Goal: Task Accomplishment & Management: Manage account settings

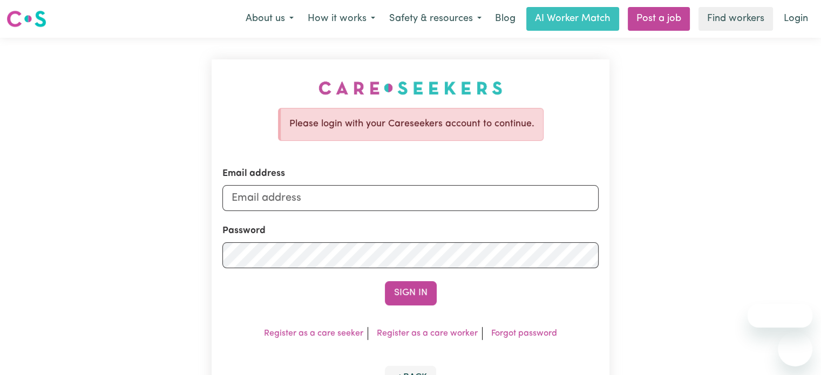
click at [440, 196] on input "Email address" at bounding box center [410, 198] width 376 height 26
click at [401, 194] on input "Email address" at bounding box center [410, 198] width 376 height 26
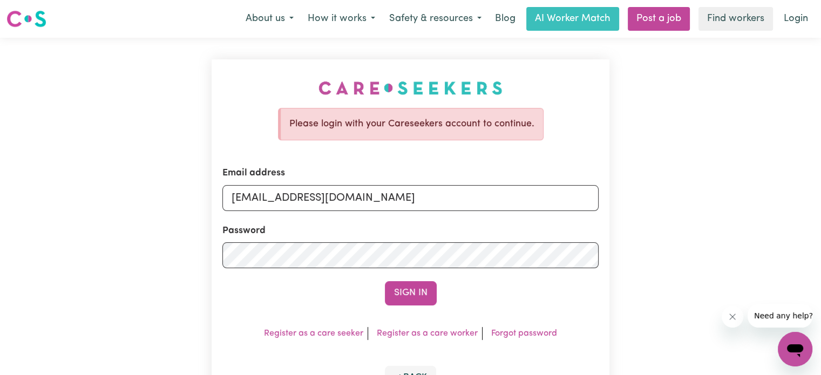
type input "lav_dsouza@yahoo.com"
click at [402, 288] on button "Sign In" at bounding box center [411, 293] width 52 height 24
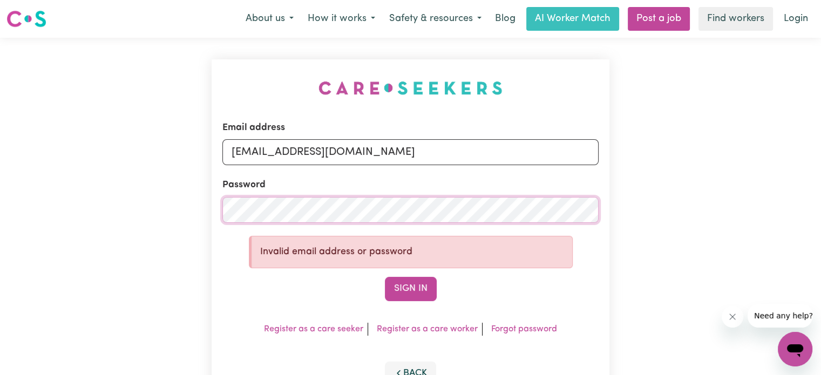
click at [124, 166] on div "Email address lav_dsouza@yahoo.com Password Invalid email address or password S…" at bounding box center [410, 233] width 821 height 391
click at [410, 284] on button "Sign In" at bounding box center [411, 289] width 52 height 24
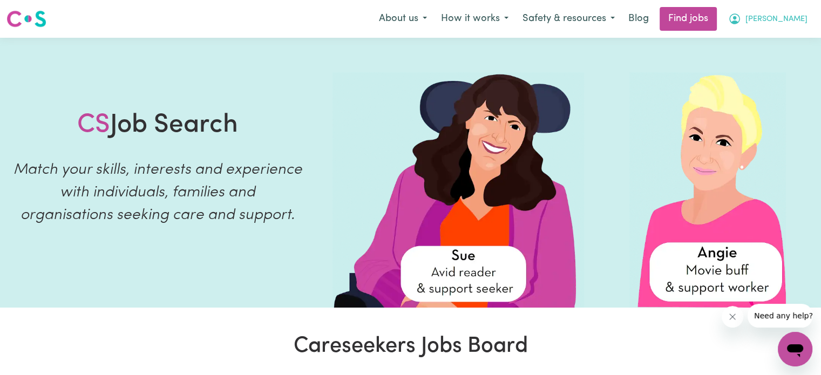
click at [795, 16] on span "[PERSON_NAME]" at bounding box center [776, 19] width 62 height 12
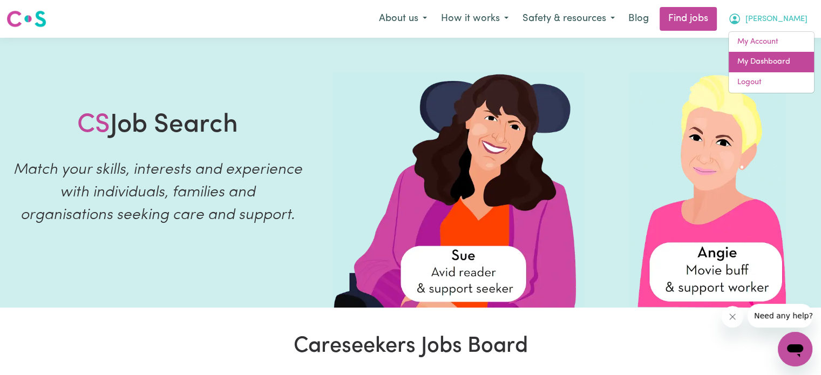
click at [764, 62] on link "My Dashboard" at bounding box center [770, 62] width 85 height 21
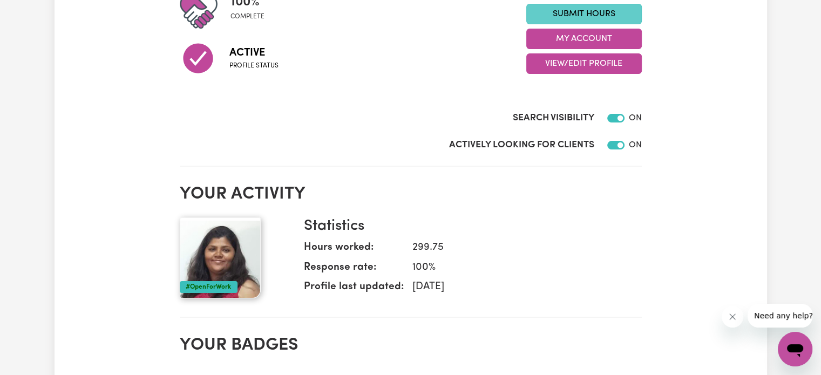
scroll to position [39, 0]
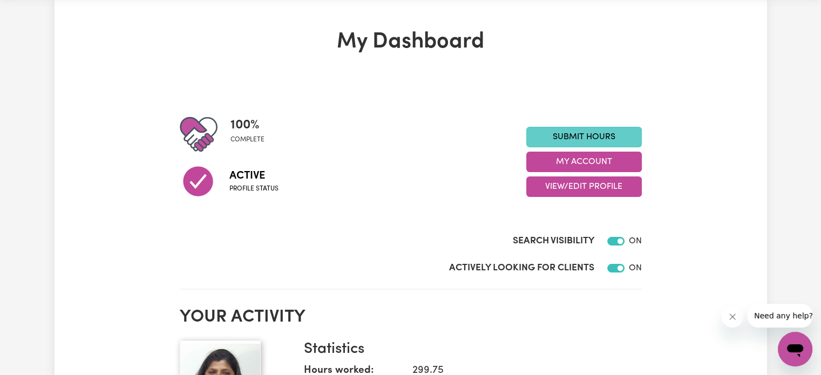
click at [583, 138] on link "Submit Hours" at bounding box center [583, 137] width 115 height 21
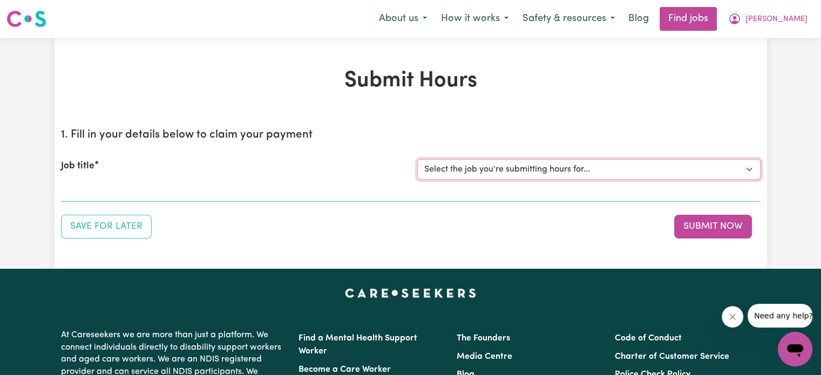
click at [595, 166] on select "Select the job you're submitting hours for... [[PERSON_NAME]] Support Worker Ne…" at bounding box center [588, 169] width 343 height 21
click at [593, 169] on select "Select the job you're submitting hours for... [[PERSON_NAME]] Support Worker Ne…" at bounding box center [588, 169] width 343 height 21
click at [535, 164] on select "Select the job you're submitting hours for... [[PERSON_NAME]] Support Worker Ne…" at bounding box center [588, 169] width 343 height 21
click at [313, 155] on div "Job title Select the job you're submitting hours for... [Helen Libreri] Support…" at bounding box center [410, 169] width 699 height 46
click at [796, 22] on span "[PERSON_NAME]" at bounding box center [776, 19] width 62 height 12
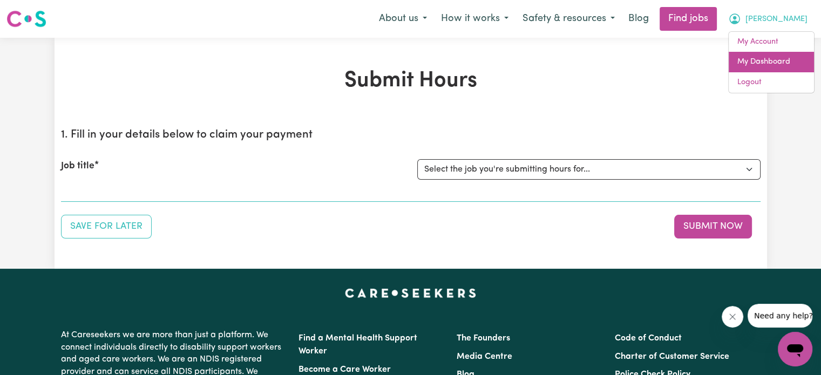
click at [763, 66] on link "My Dashboard" at bounding box center [770, 62] width 85 height 21
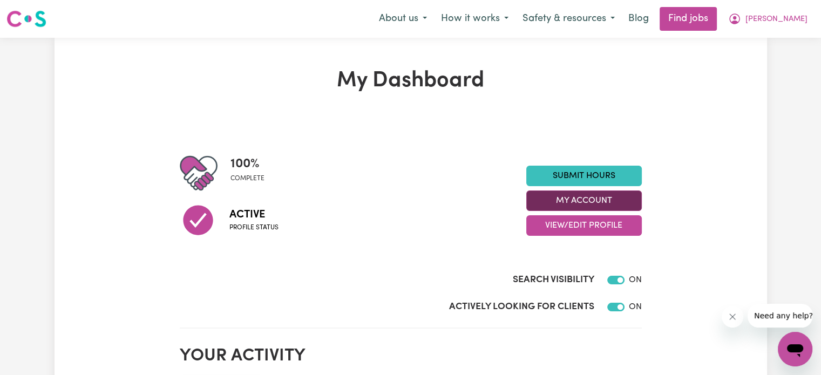
click at [597, 197] on button "My Account" at bounding box center [583, 200] width 115 height 21
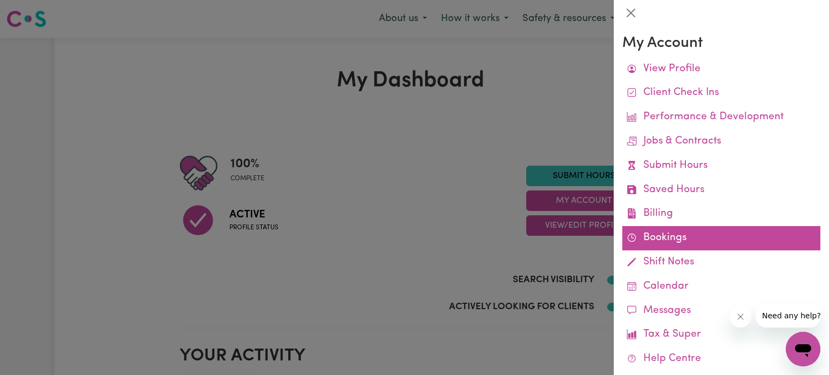
click at [656, 235] on link "Bookings" at bounding box center [721, 238] width 198 height 24
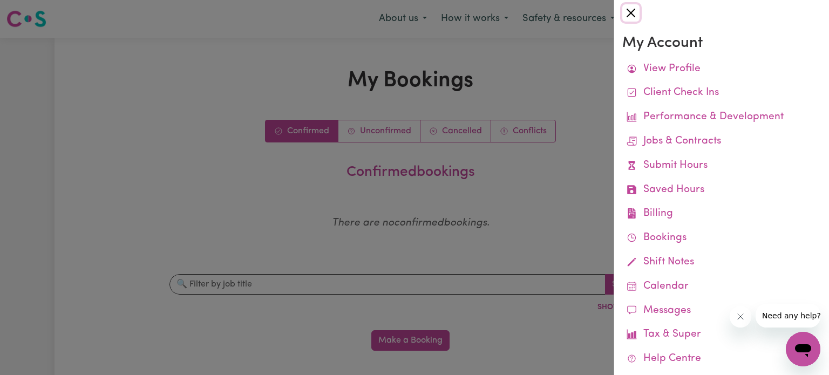
click at [630, 9] on button "Close" at bounding box center [630, 12] width 17 height 17
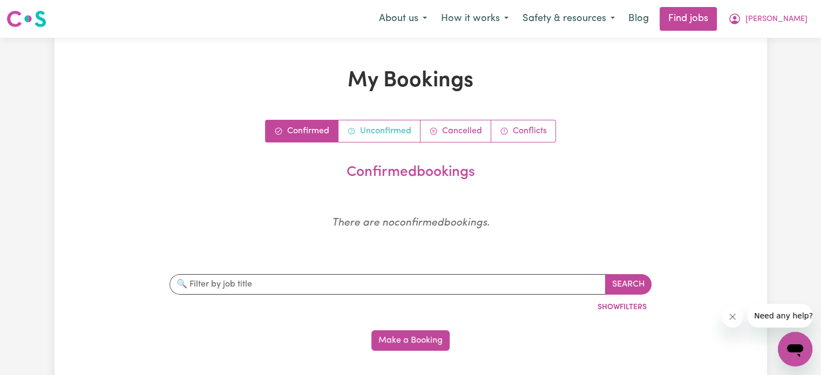
click at [396, 131] on link "Unconfirmed" at bounding box center [379, 131] width 82 height 22
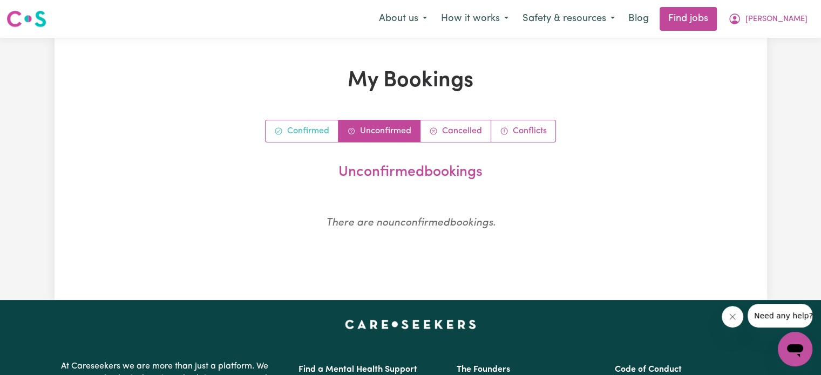
click at [308, 125] on link "Confirmed" at bounding box center [301, 131] width 73 height 22
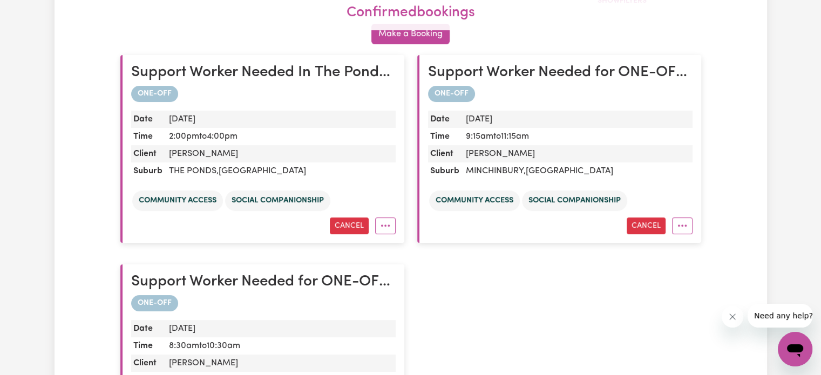
scroll to position [270, 0]
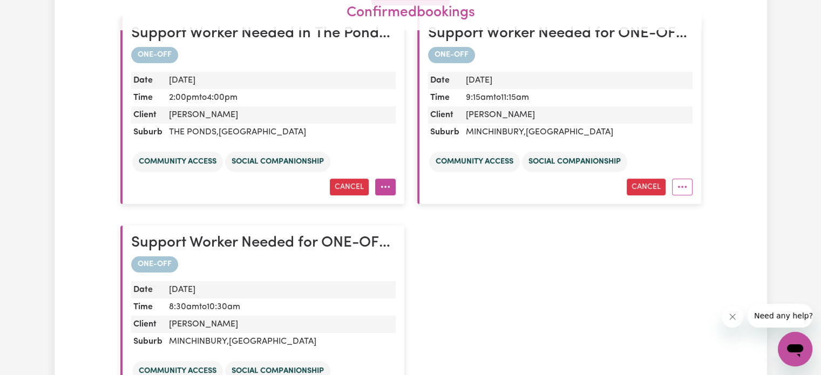
click at [384, 193] on button "More options" at bounding box center [385, 187] width 21 height 17
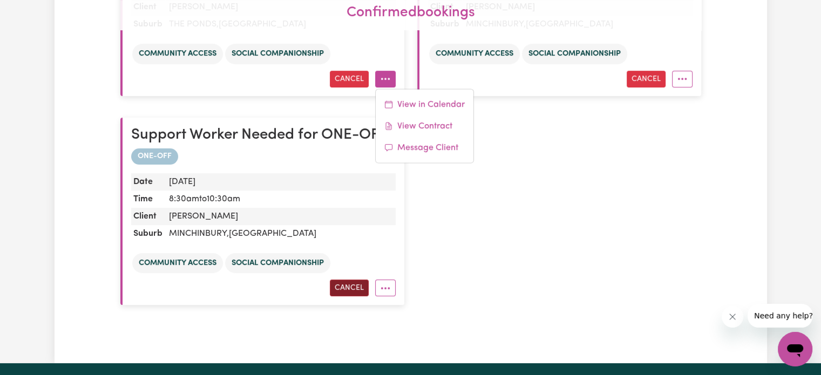
click at [355, 289] on button "Cancel" at bounding box center [349, 288] width 39 height 17
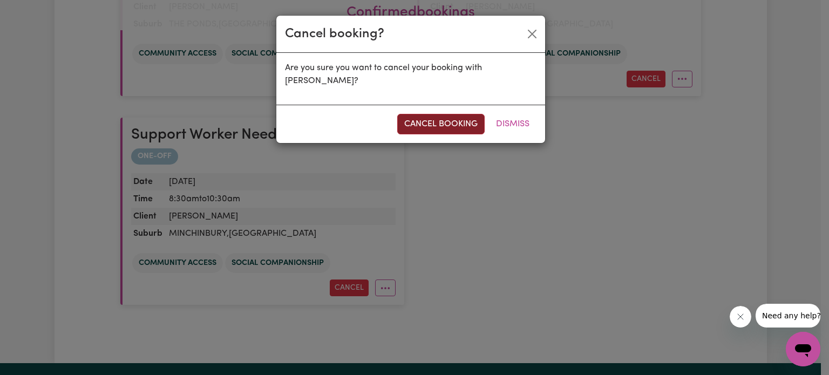
click at [436, 124] on button "cancel booking" at bounding box center [440, 124] width 87 height 21
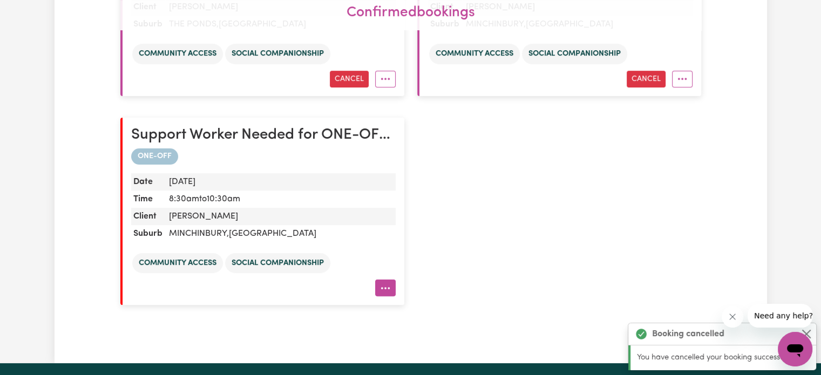
click at [382, 289] on icon "More options" at bounding box center [385, 288] width 11 height 11
click at [480, 226] on div "Support Worker Needed In The Ponds, NSW ONE-OFF Date Wed, 27 Aug, 2025 Time 2:0…" at bounding box center [411, 106] width 594 height 419
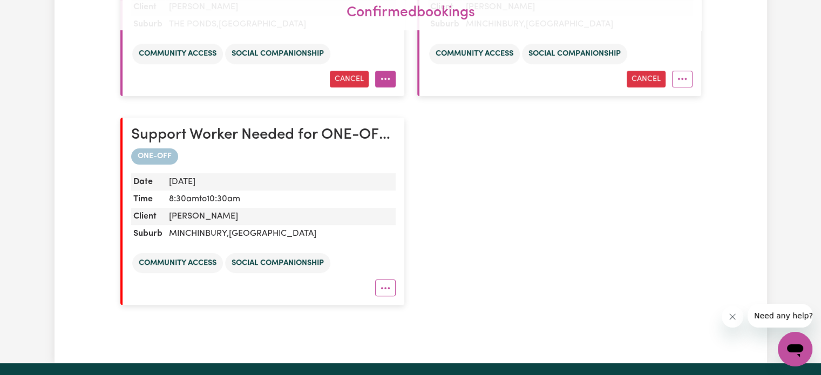
click at [381, 81] on icon "More options" at bounding box center [385, 78] width 11 height 11
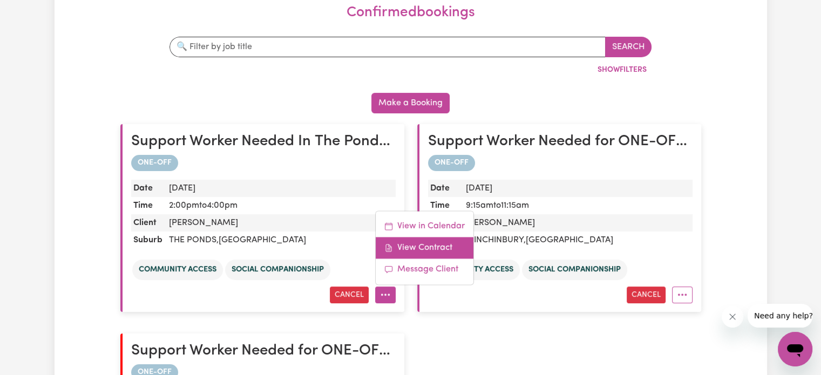
click at [431, 250] on link "View Contract" at bounding box center [425, 248] width 98 height 22
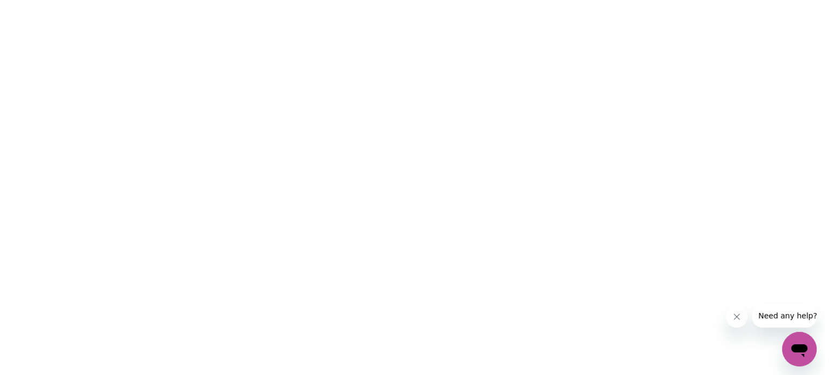
scroll to position [0, 0]
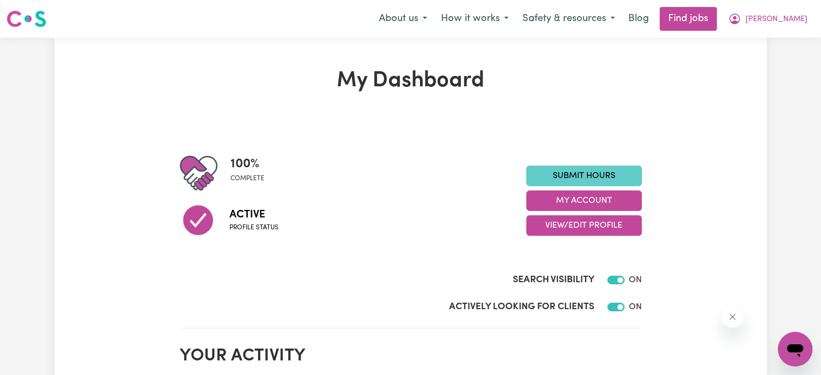
click at [600, 173] on link "Submit Hours" at bounding box center [583, 176] width 115 height 21
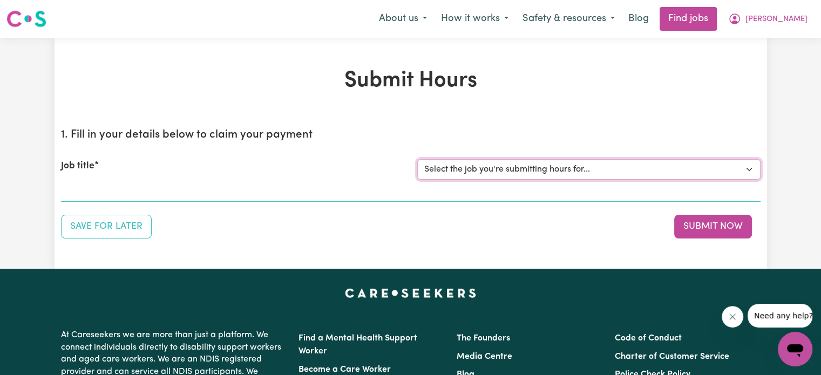
click at [591, 170] on select "Select the job you're submitting hours for... [[PERSON_NAME]] Support Worker Ne…" at bounding box center [588, 169] width 343 height 21
select select "14571"
click at [417, 159] on select "Select the job you're submitting hours for... [[PERSON_NAME]] Support Worker Ne…" at bounding box center [588, 169] width 343 height 21
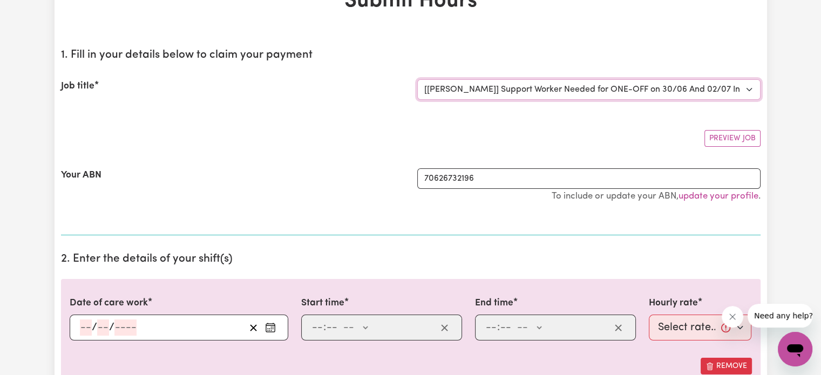
scroll to position [162, 0]
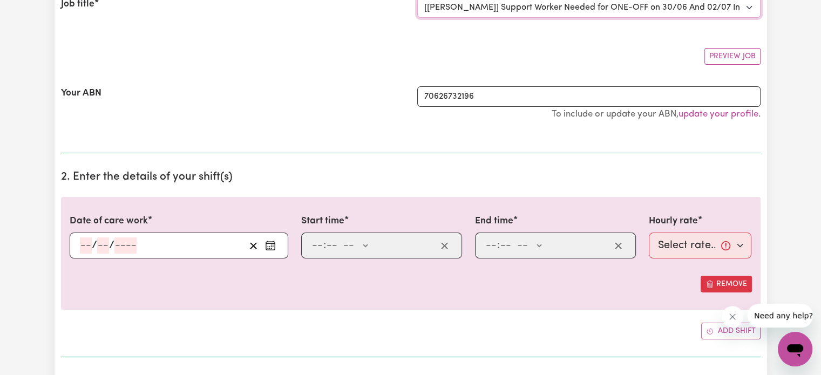
click at [740, 9] on select "Select the job you're submitting hours for... [[PERSON_NAME]] Support Worker Ne…" at bounding box center [588, 7] width 343 height 21
click at [390, 63] on div "Preview Job" at bounding box center [410, 51] width 699 height 25
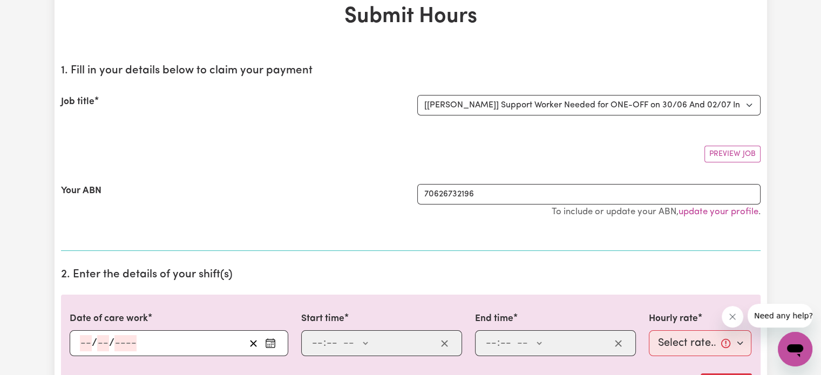
scroll to position [0, 0]
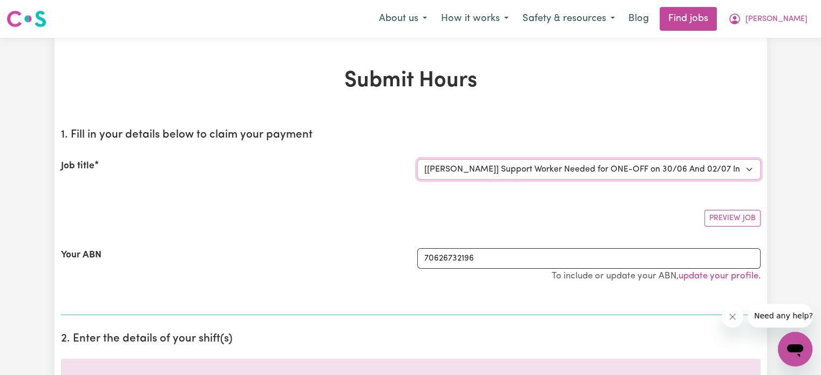
click at [531, 166] on select "Select the job you're submitting hours for... [[PERSON_NAME]] Support Worker Ne…" at bounding box center [588, 169] width 343 height 21
click at [568, 71] on h1 "Submit Hours" at bounding box center [410, 81] width 699 height 26
click at [802, 17] on span "[PERSON_NAME]" at bounding box center [776, 19] width 62 height 12
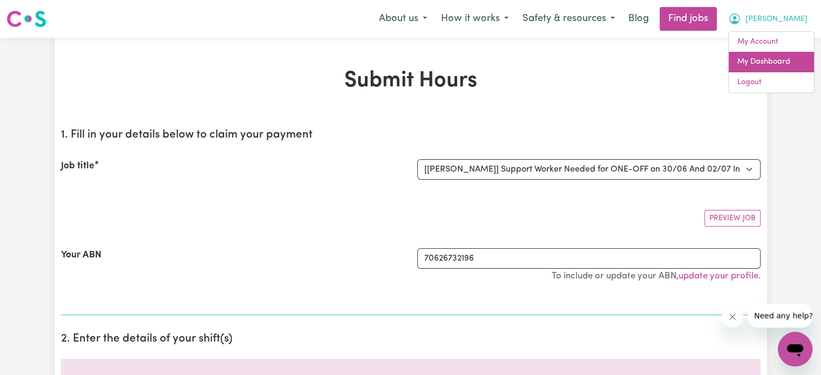
click at [790, 68] on link "My Dashboard" at bounding box center [770, 62] width 85 height 21
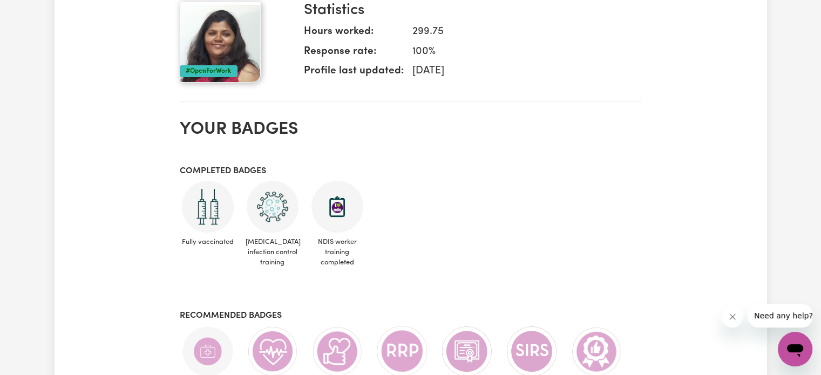
scroll to position [162, 0]
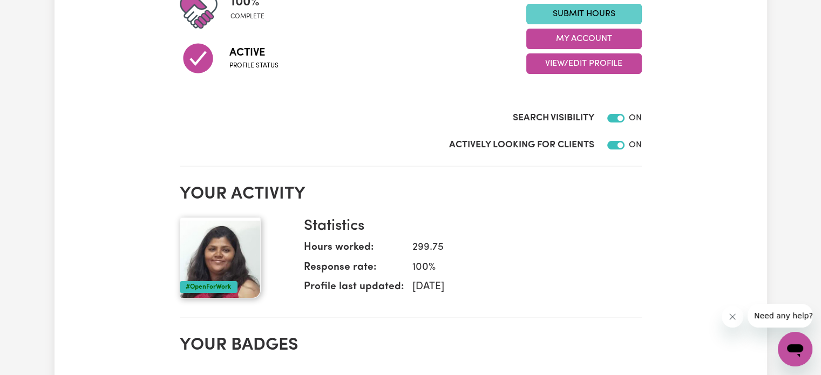
click at [601, 19] on link "Submit Hours" at bounding box center [583, 14] width 115 height 21
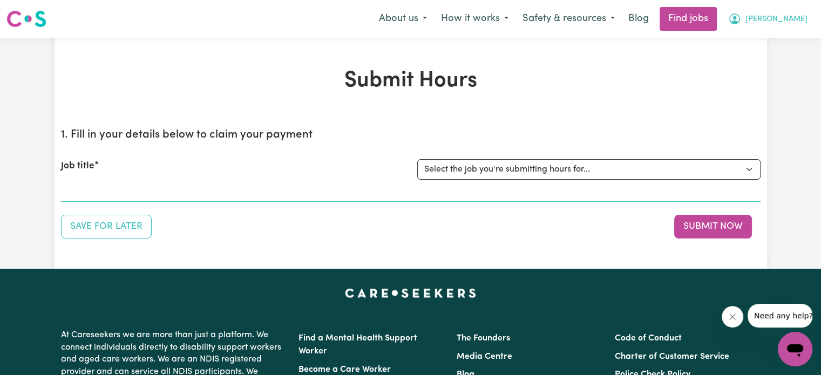
click at [794, 24] on span "[PERSON_NAME]" at bounding box center [776, 19] width 62 height 12
click at [767, 66] on link "My Dashboard" at bounding box center [770, 62] width 85 height 21
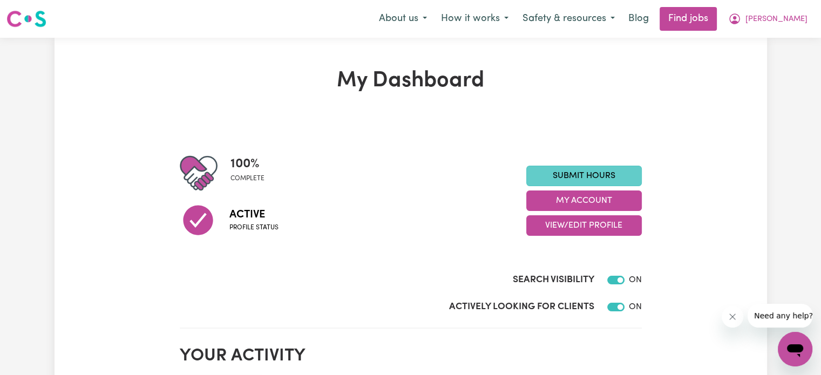
click at [585, 175] on link "Submit Hours" at bounding box center [583, 176] width 115 height 21
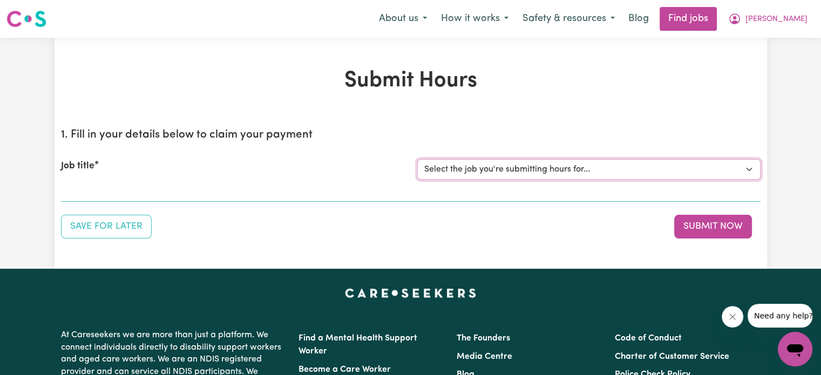
click at [622, 161] on select "Select the job you're submitting hours for... [[PERSON_NAME]] Support Worker Ne…" at bounding box center [588, 169] width 343 height 21
click at [786, 21] on span "[PERSON_NAME]" at bounding box center [776, 19] width 62 height 12
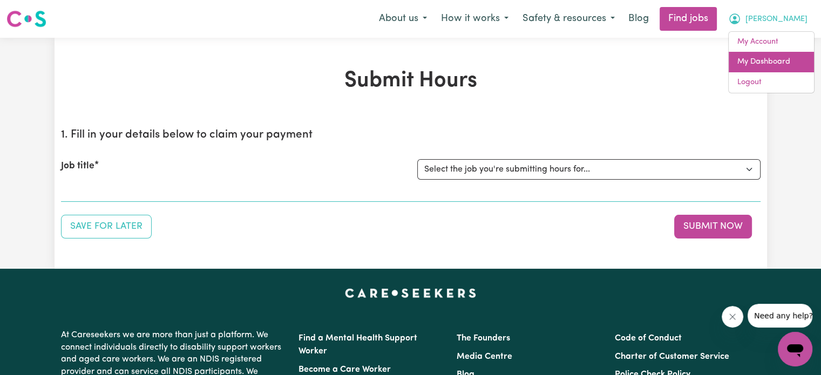
click at [760, 66] on link "My Dashboard" at bounding box center [770, 62] width 85 height 21
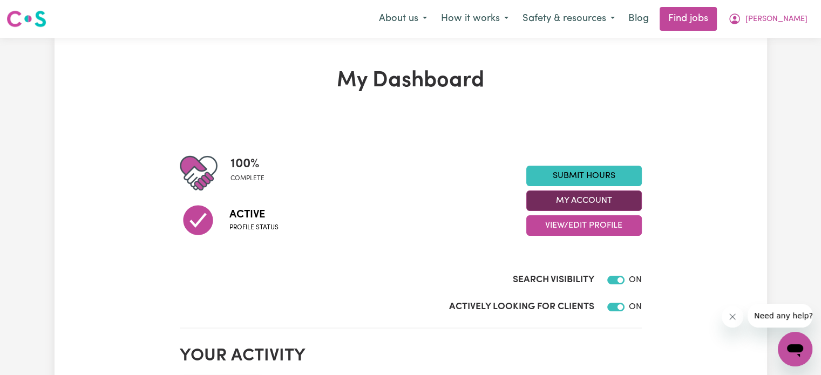
click at [596, 209] on button "My Account" at bounding box center [583, 200] width 115 height 21
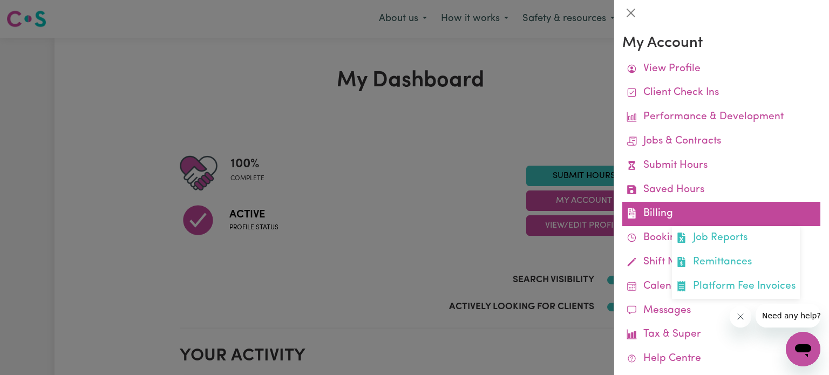
click at [659, 214] on link "Billing Job Reports Remittances Platform Fee Invoices" at bounding box center [721, 214] width 198 height 24
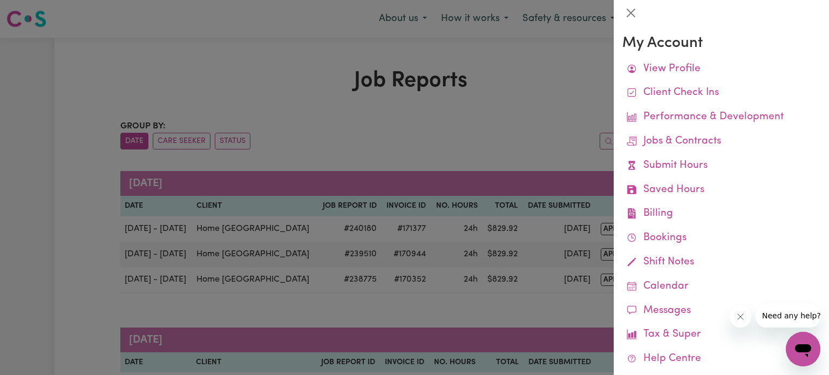
click at [545, 112] on div at bounding box center [414, 187] width 829 height 375
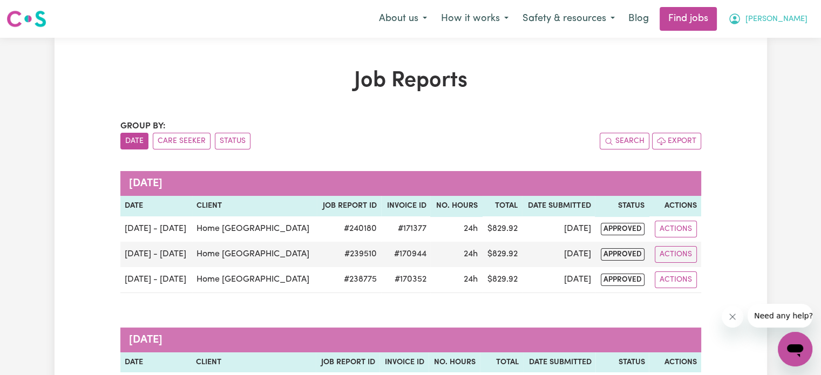
click at [782, 12] on button "[PERSON_NAME]" at bounding box center [767, 19] width 93 height 23
click at [772, 61] on link "My Dashboard" at bounding box center [770, 62] width 85 height 21
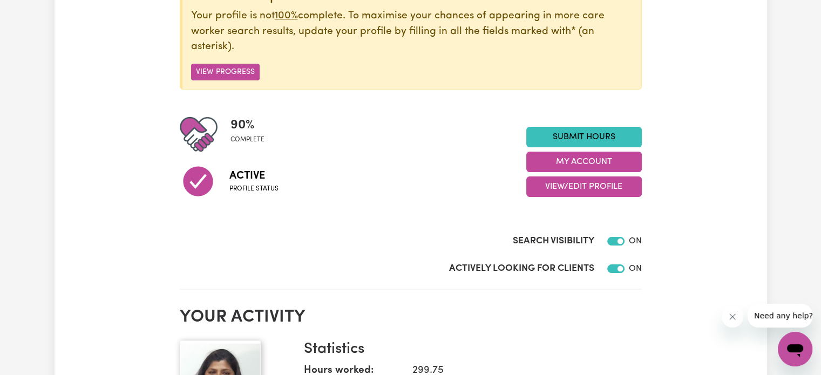
scroll to position [39, 0]
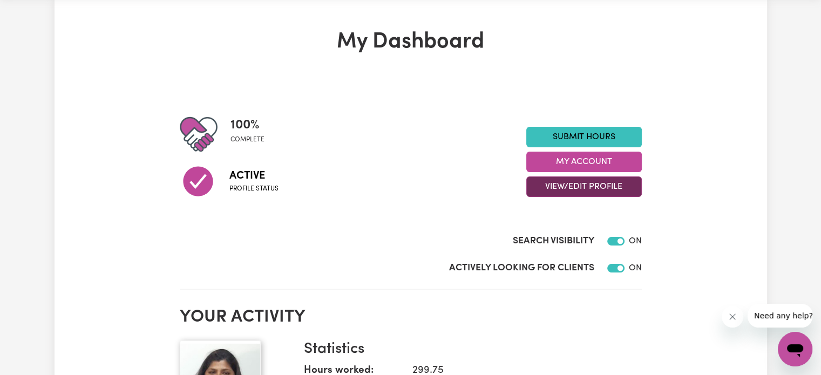
click at [598, 184] on button "View/Edit Profile" at bounding box center [583, 186] width 115 height 21
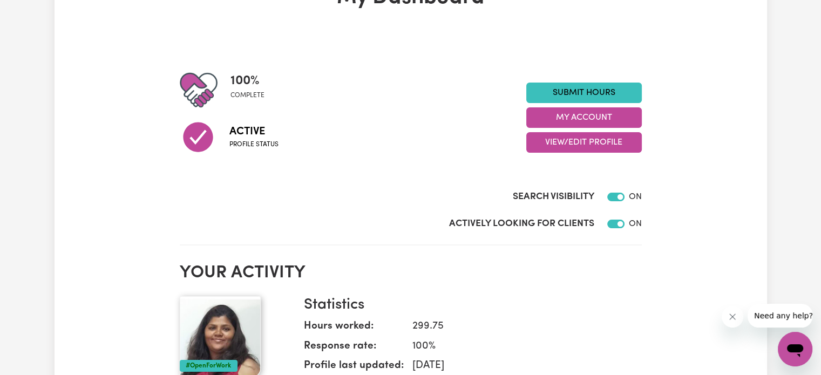
scroll to position [0, 0]
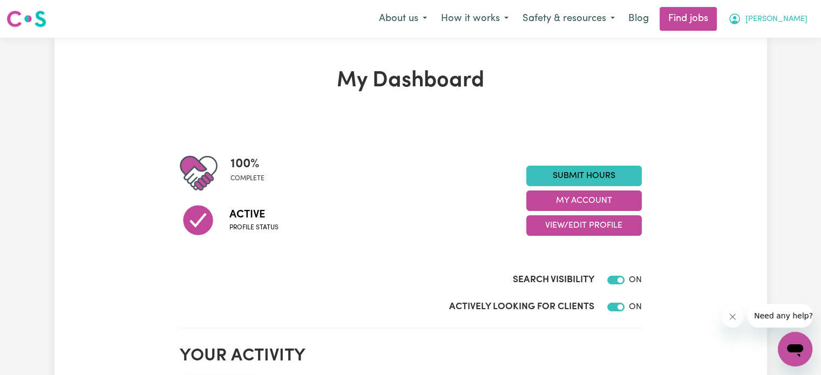
click at [802, 15] on span "[PERSON_NAME]" at bounding box center [776, 19] width 62 height 12
click at [762, 60] on link "My Dashboard" at bounding box center [770, 62] width 85 height 21
click at [758, 56] on link "My Dashboard" at bounding box center [770, 62] width 85 height 21
click at [763, 64] on link "My Dashboard" at bounding box center [770, 62] width 85 height 21
click at [756, 40] on link "My Account" at bounding box center [770, 42] width 85 height 21
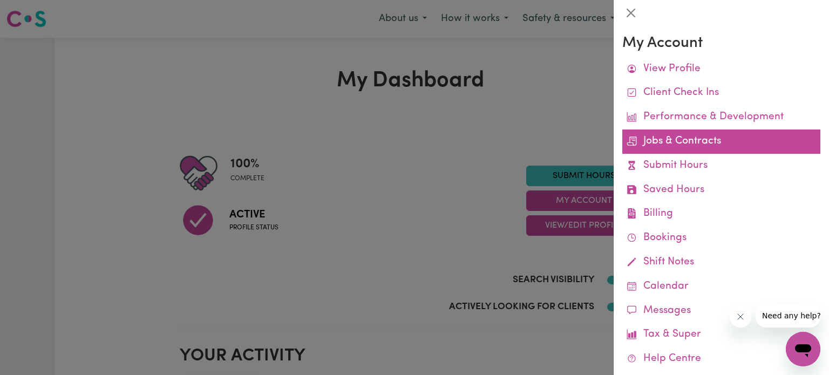
click at [727, 144] on link "Jobs & Contracts" at bounding box center [721, 142] width 198 height 24
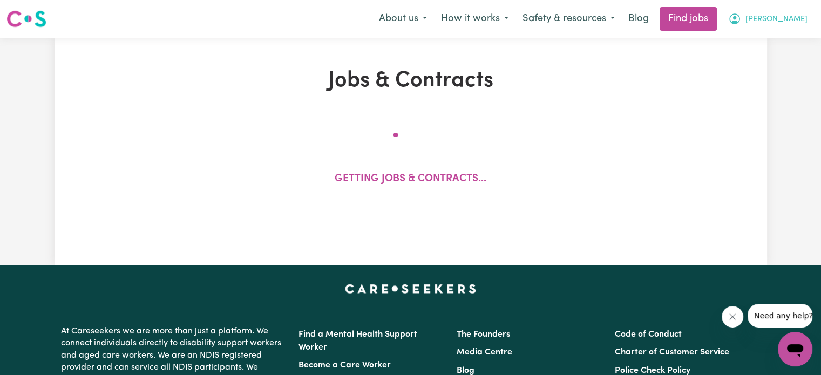
click at [782, 18] on button "[PERSON_NAME]" at bounding box center [767, 19] width 93 height 23
click at [776, 65] on link "My Dashboard" at bounding box center [770, 62] width 85 height 21
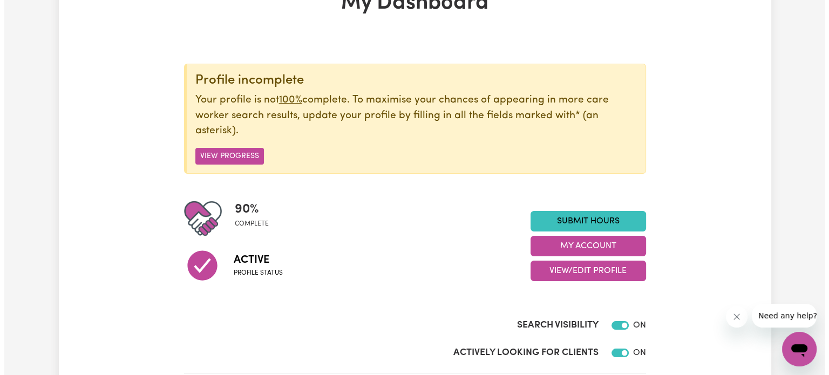
scroll to position [108, 0]
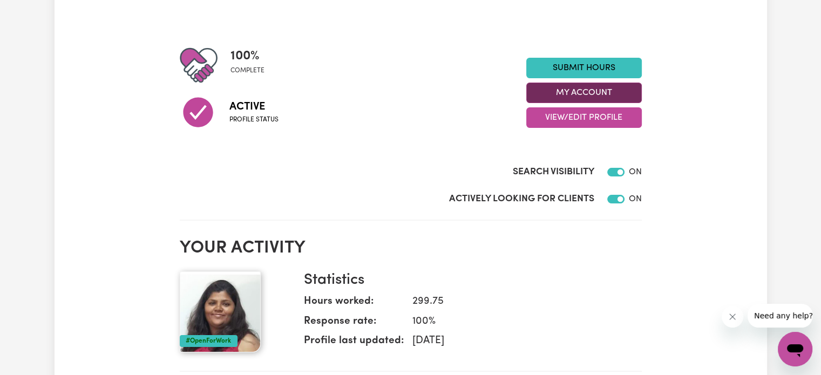
click at [605, 92] on button "My Account" at bounding box center [583, 93] width 115 height 21
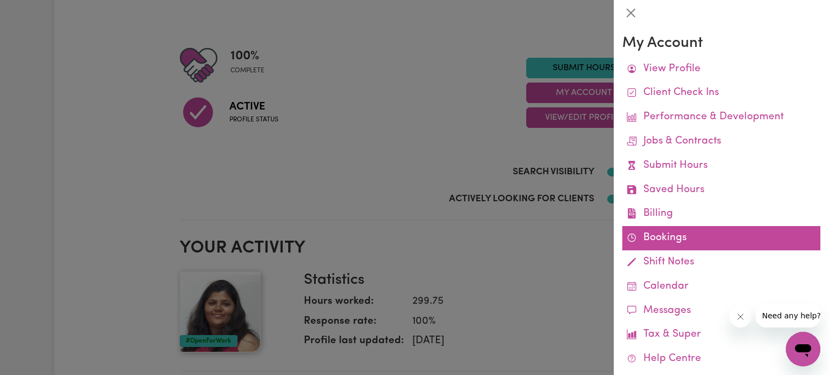
click at [656, 237] on link "Bookings" at bounding box center [721, 238] width 198 height 24
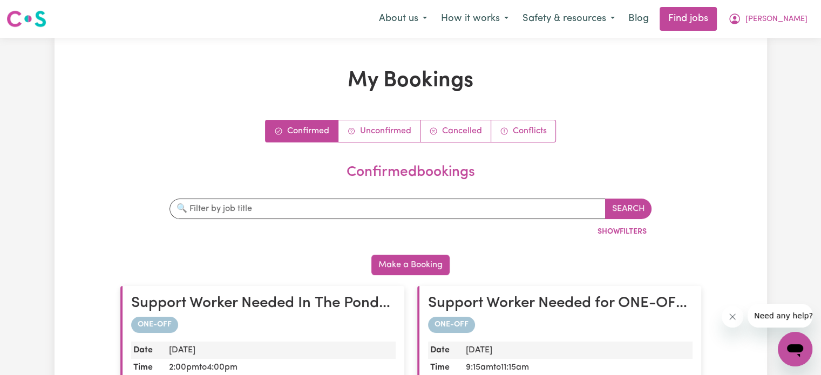
scroll to position [162, 0]
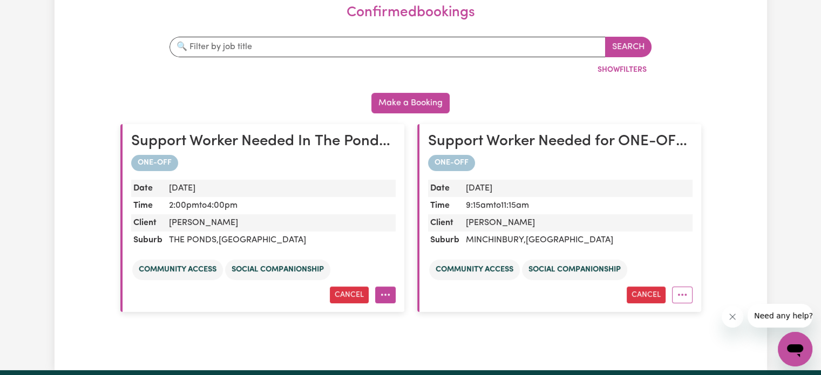
click at [380, 293] on icon "More options" at bounding box center [385, 294] width 11 height 11
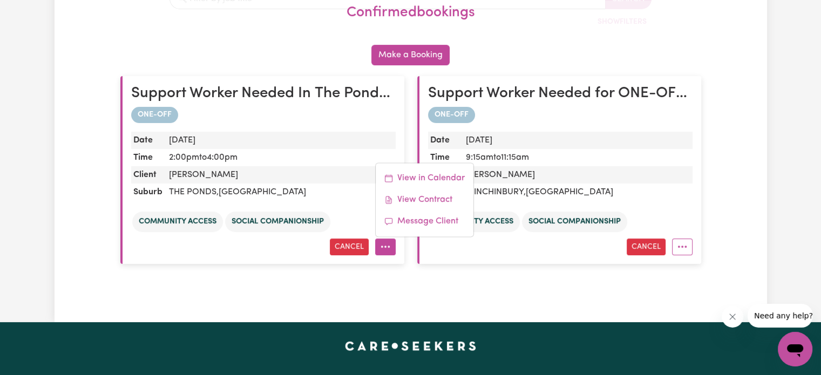
scroll to position [108, 0]
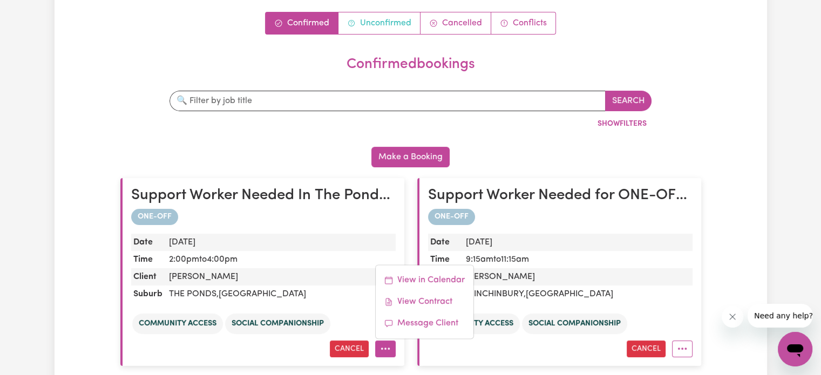
click at [390, 25] on link "Unconfirmed" at bounding box center [379, 23] width 82 height 22
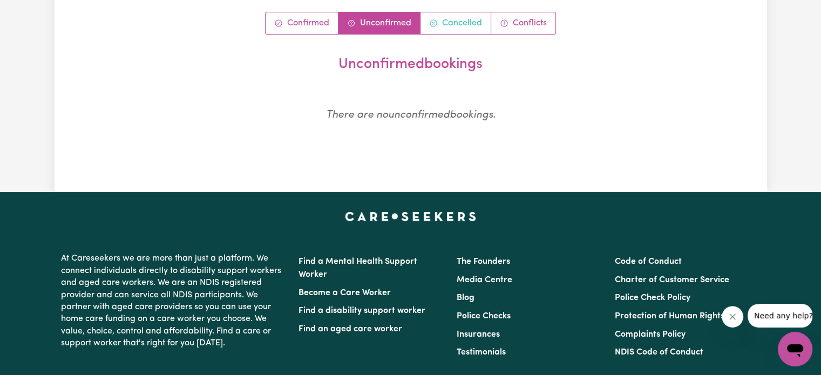
click at [474, 25] on link "Cancelled" at bounding box center [455, 23] width 71 height 22
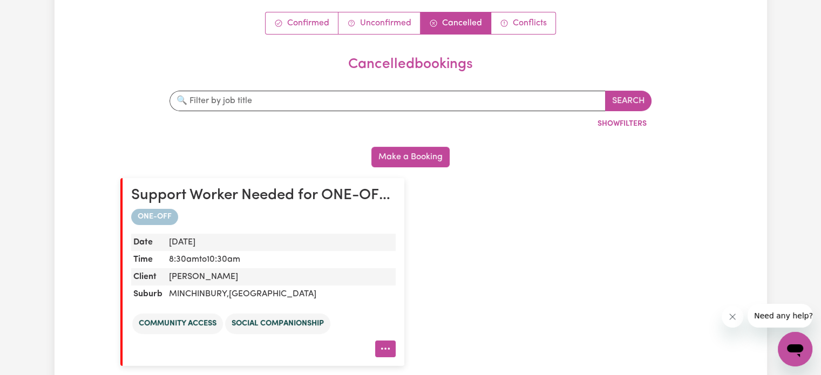
click at [378, 349] on button "More options" at bounding box center [385, 349] width 21 height 17
click at [542, 224] on div "Support Worker Needed for ONE-OFF on 30/06 And 02/07 In [GEOGRAPHIC_DATA], [GEO…" at bounding box center [411, 271] width 594 height 209
click at [546, 34] on div "Confirmed Unconfirmed Cancelled Conflicts cancelled bookings Search By job titl…" at bounding box center [410, 194] width 581 height 365
click at [529, 17] on link "Conflicts" at bounding box center [523, 23] width 64 height 22
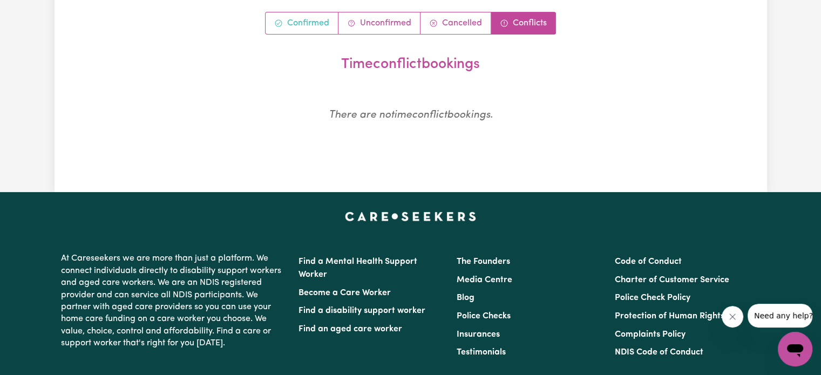
click at [322, 26] on link "Confirmed" at bounding box center [301, 23] width 73 height 22
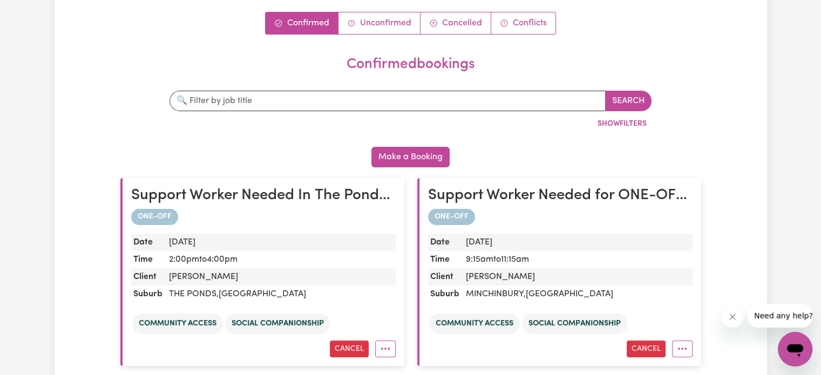
scroll to position [0, 0]
